Goal: Transaction & Acquisition: Purchase product/service

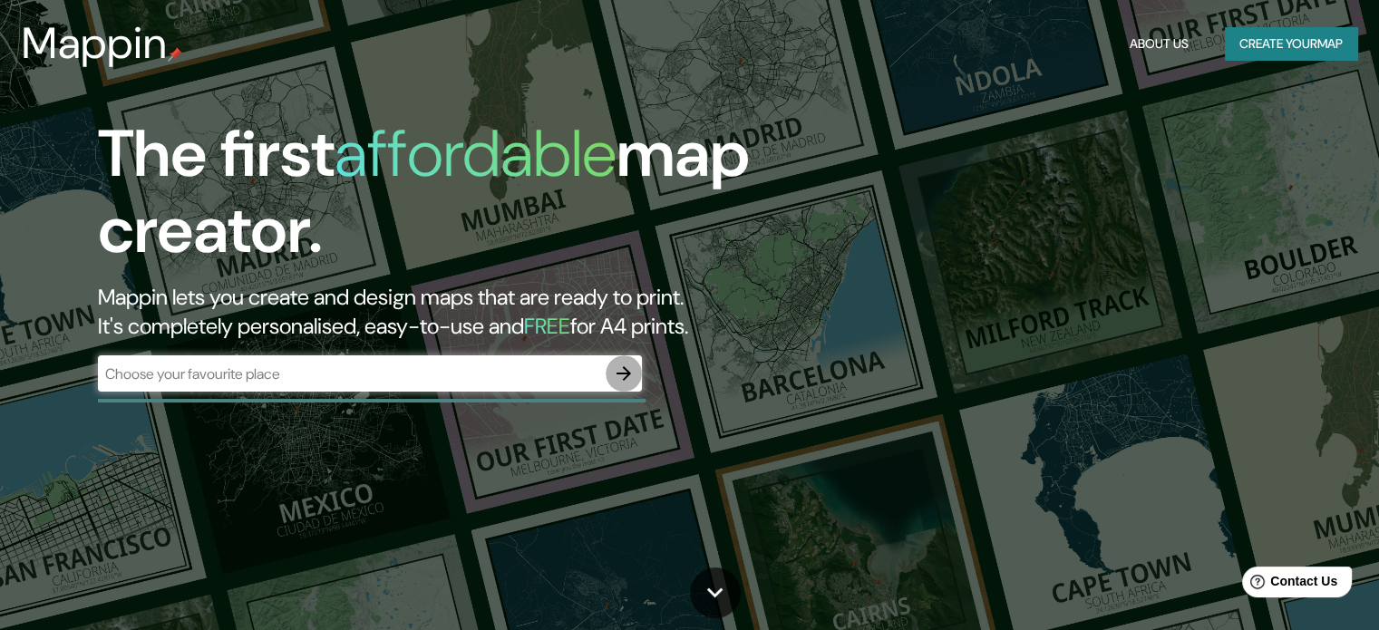
click at [624, 361] on button "button" at bounding box center [624, 373] width 36 height 36
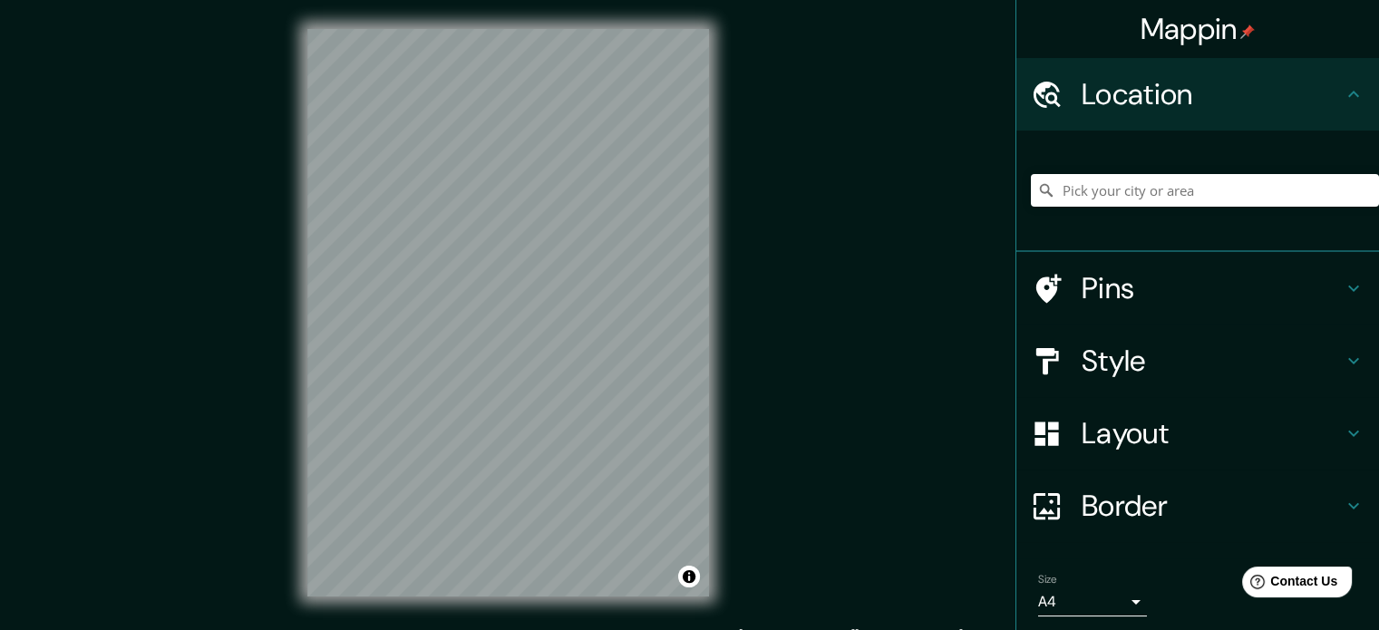
click at [1280, 171] on div at bounding box center [1205, 190] width 348 height 91
click at [1276, 186] on input "Pick your city or area" at bounding box center [1205, 190] width 348 height 33
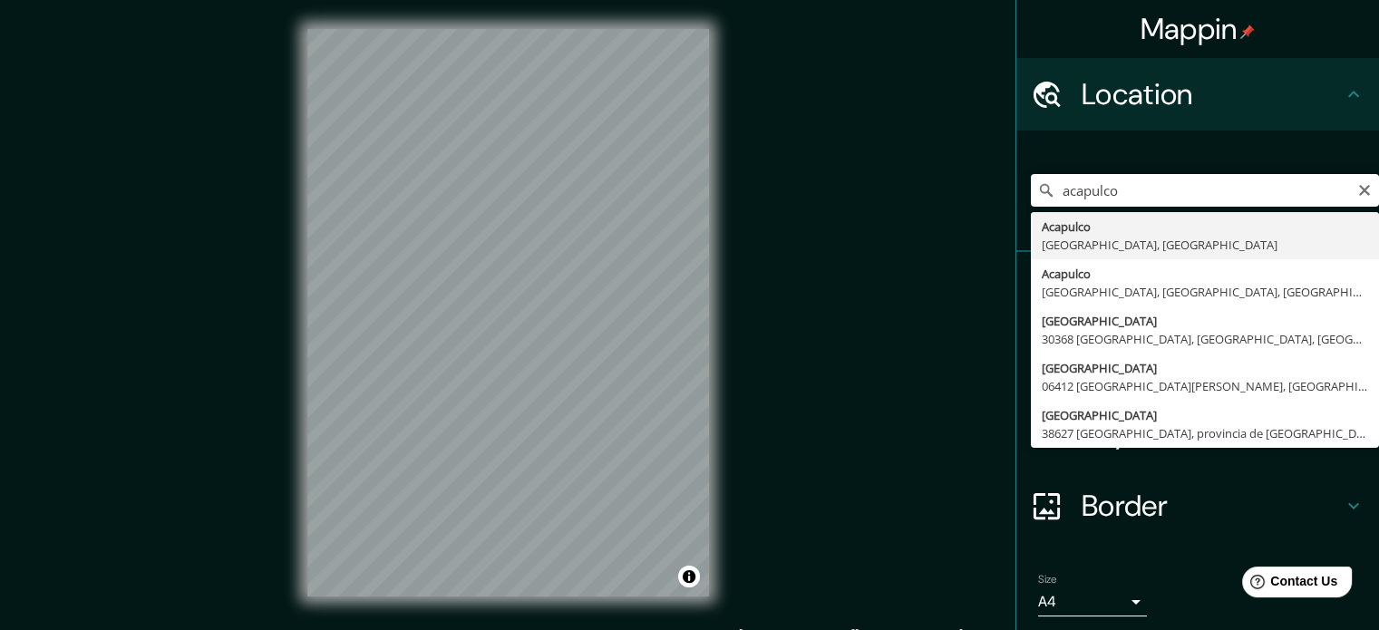
type input "Acapulco, [GEOGRAPHIC_DATA], [GEOGRAPHIC_DATA]"
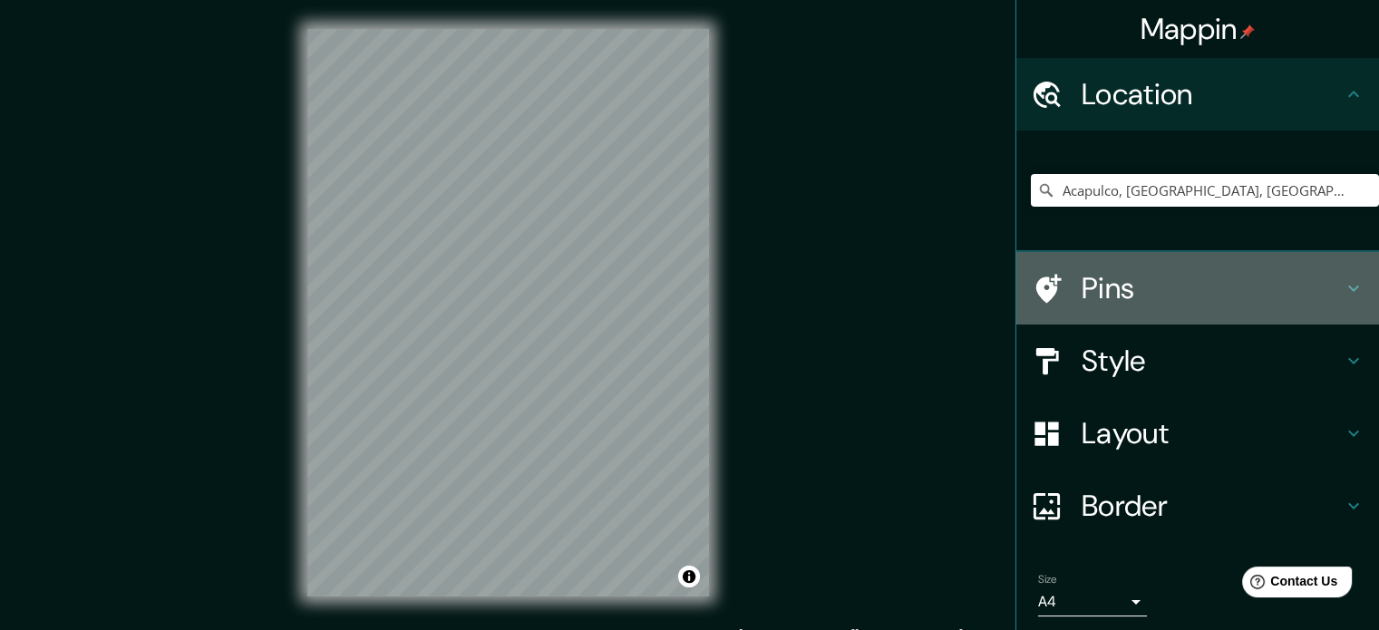
click at [1143, 291] on h4 "Pins" at bounding box center [1212, 288] width 261 height 36
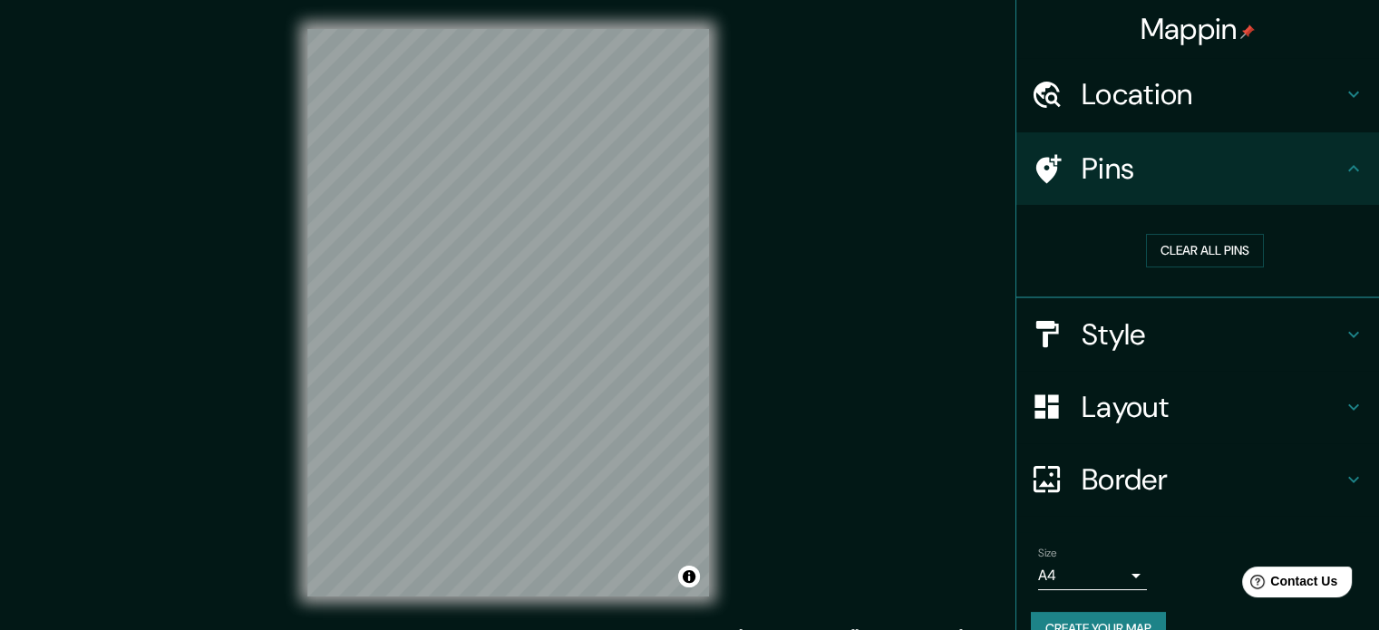
click at [1175, 191] on div "Pins" at bounding box center [1197, 168] width 363 height 73
click at [1147, 325] on h4 "Style" at bounding box center [1212, 334] width 261 height 36
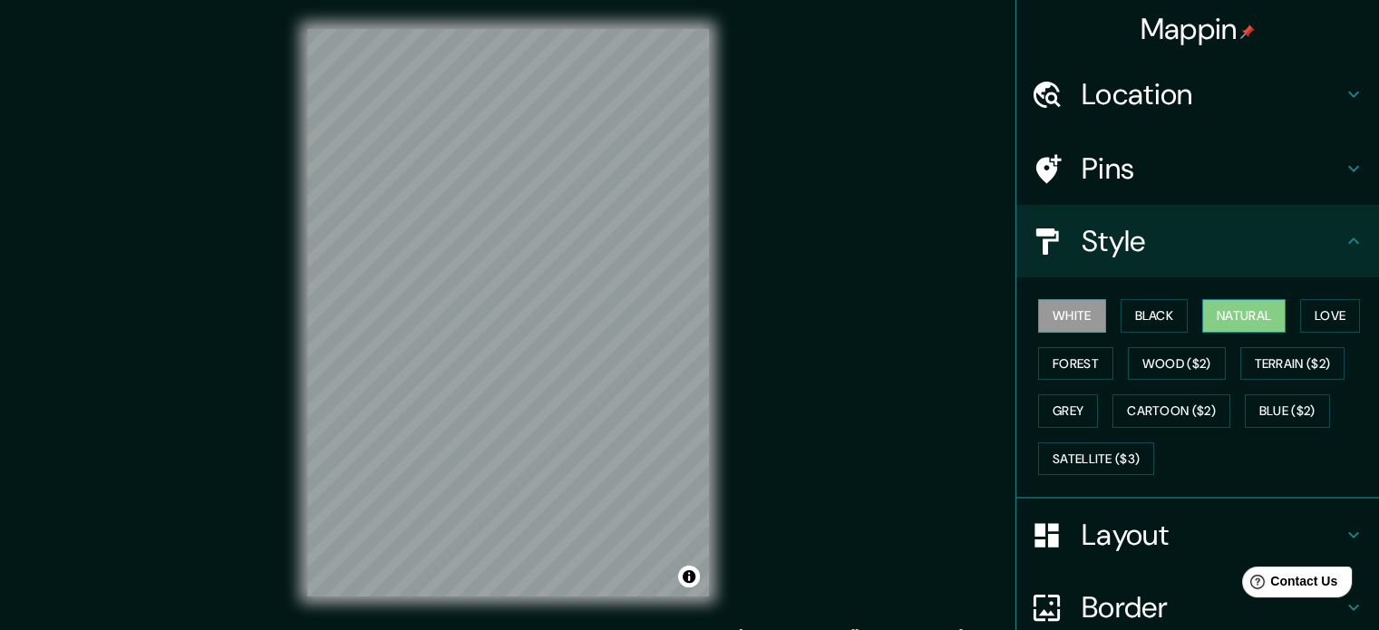
click at [1222, 318] on button "Natural" at bounding box center [1243, 316] width 83 height 34
click at [536, 29] on div at bounding box center [508, 29] width 402 height 0
click at [519, 408] on div at bounding box center [522, 409] width 15 height 15
click at [519, 408] on div at bounding box center [526, 403] width 15 height 15
